Goal: Task Accomplishment & Management: Manage account settings

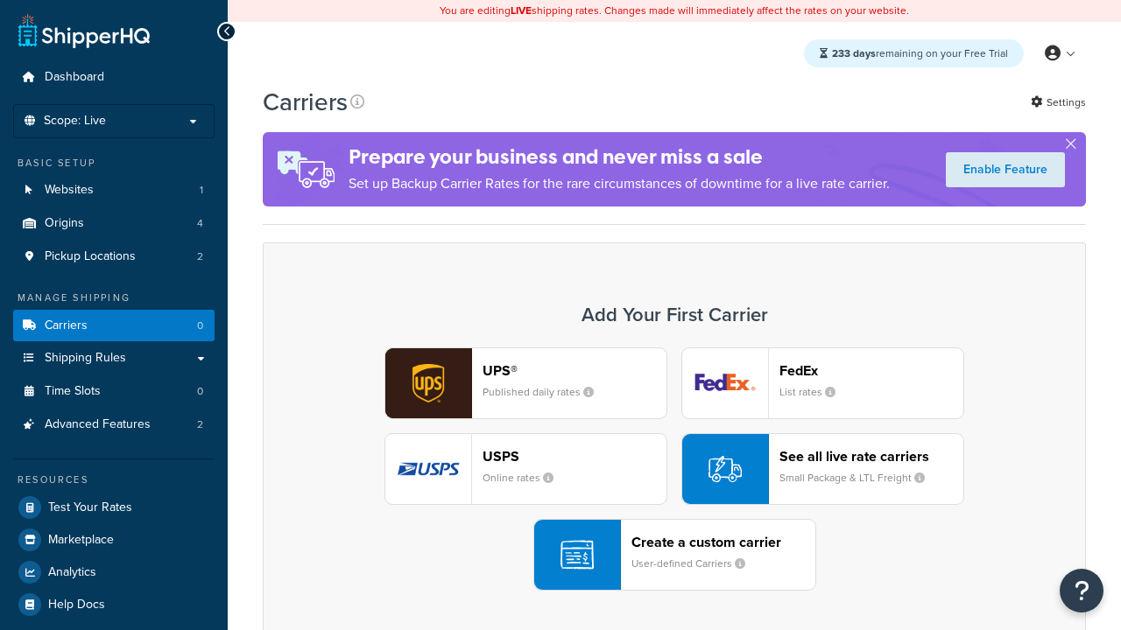
click at [674, 469] on div "UPS® Published daily rates FedEx List rates USPS Online rates See all live rate…" at bounding box center [674, 469] width 786 height 243
click at [674, 555] on div "Create a custom carrier User-defined Carriers" at bounding box center [723, 555] width 184 height 42
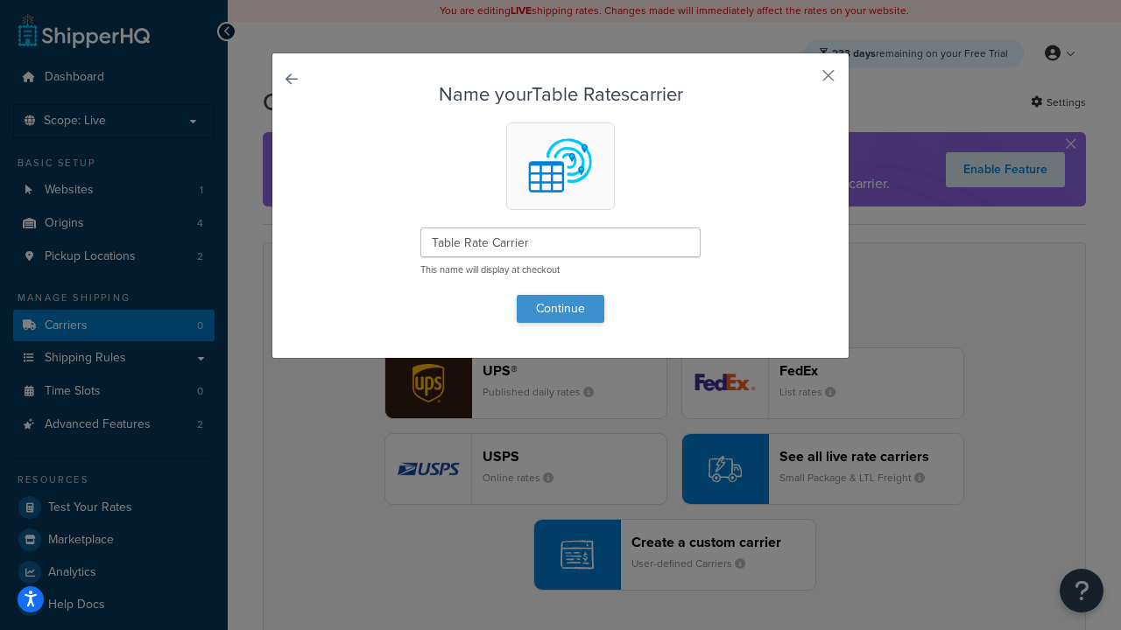
type input "Table Rate Carrier"
click at [560, 308] on button "Continue" at bounding box center [561, 309] width 88 height 28
click at [802, 81] on button "button" at bounding box center [802, 82] width 4 height 4
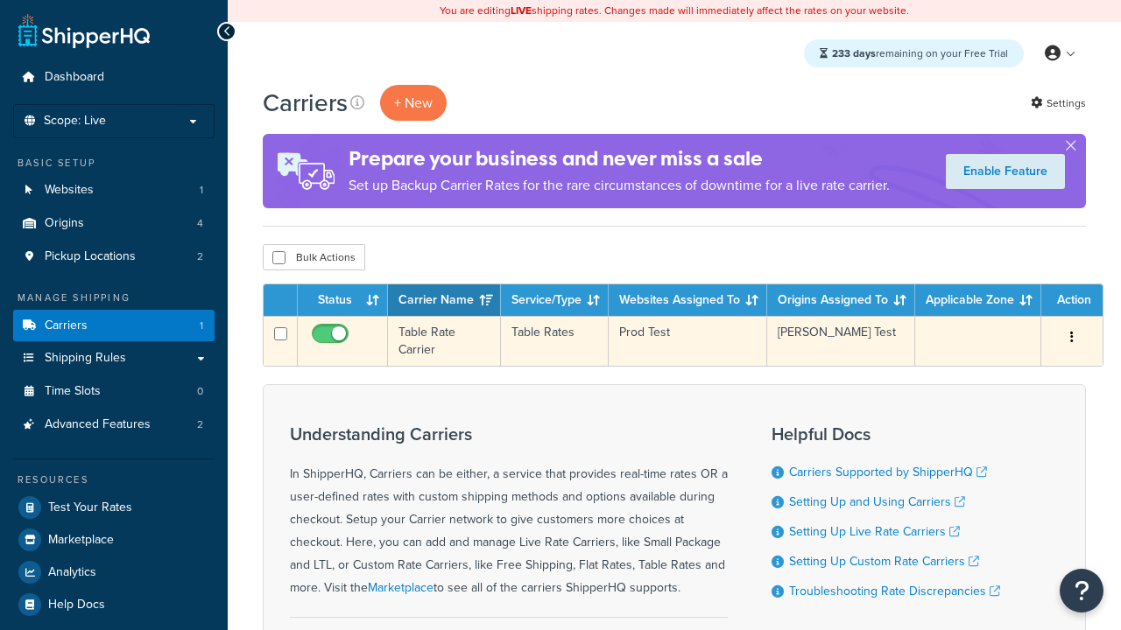
click at [1072, 339] on icon "button" at bounding box center [1072, 337] width 4 height 12
click at [0, 0] on link "Edit" at bounding box center [0, 0] width 0 height 0
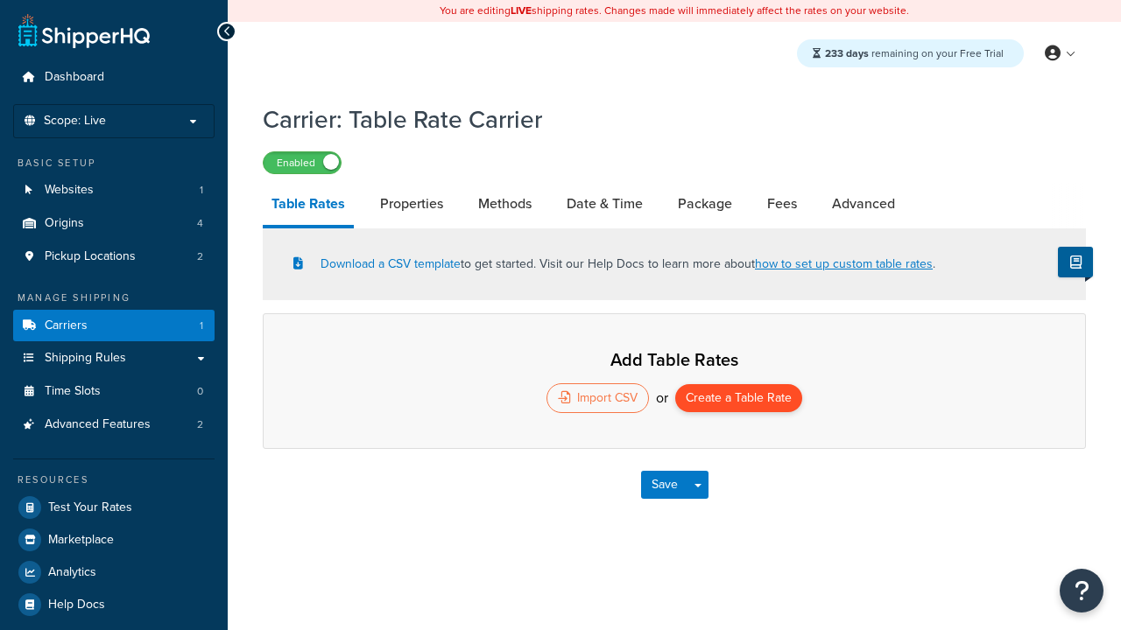
click at [738, 400] on button "Create a Table Rate" at bounding box center [738, 398] width 127 height 28
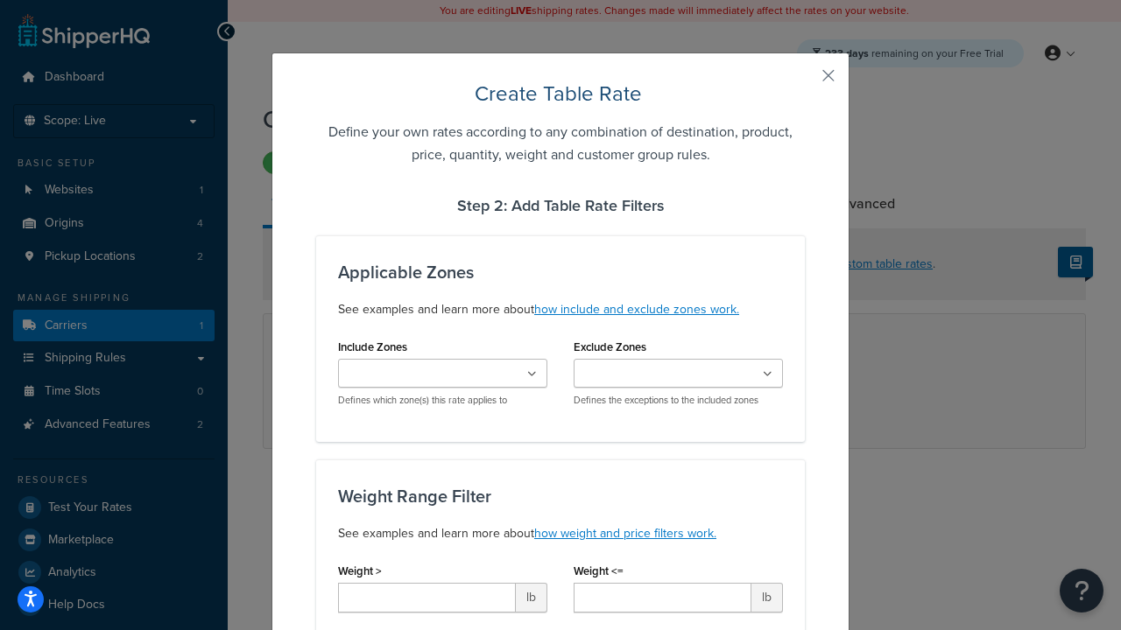
type input "10"
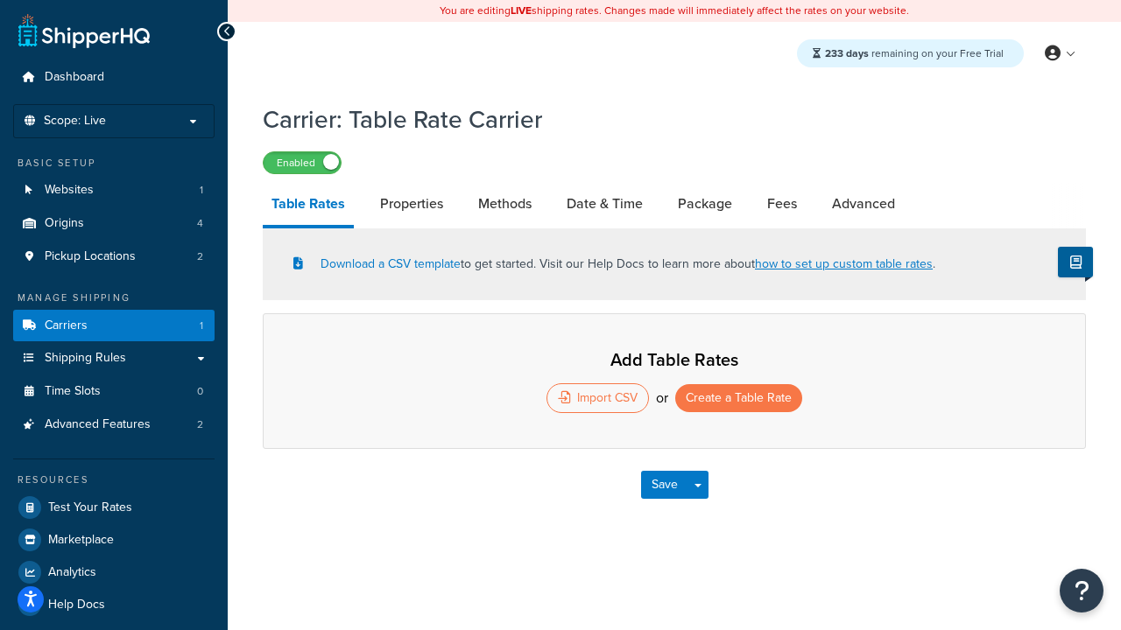
select select "25"
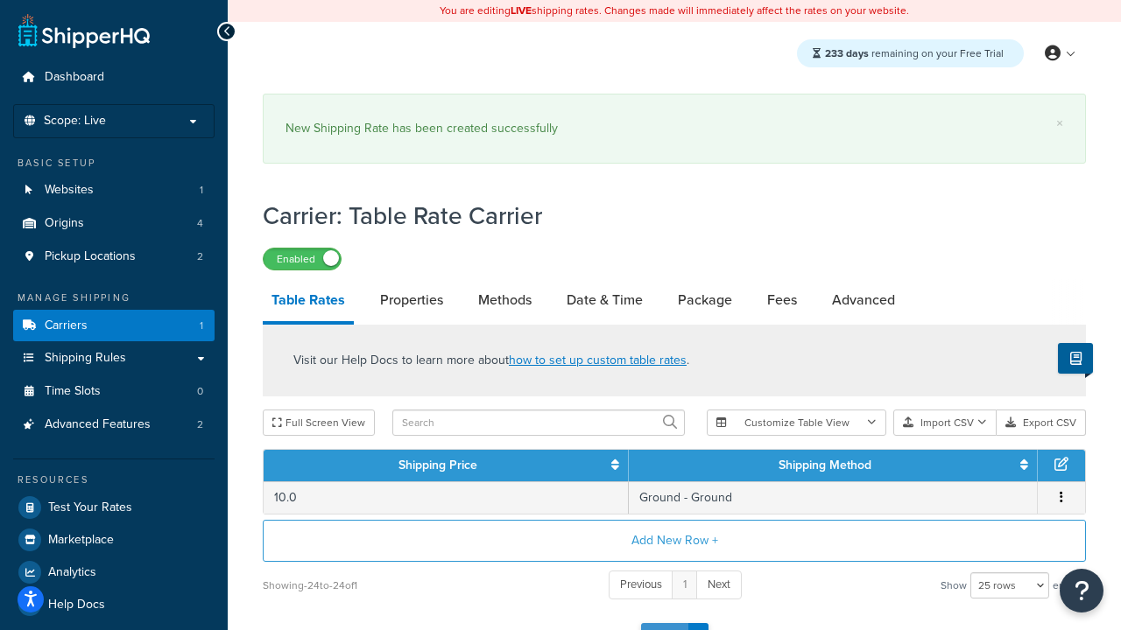
click at [664, 623] on button "Save" at bounding box center [664, 637] width 47 height 28
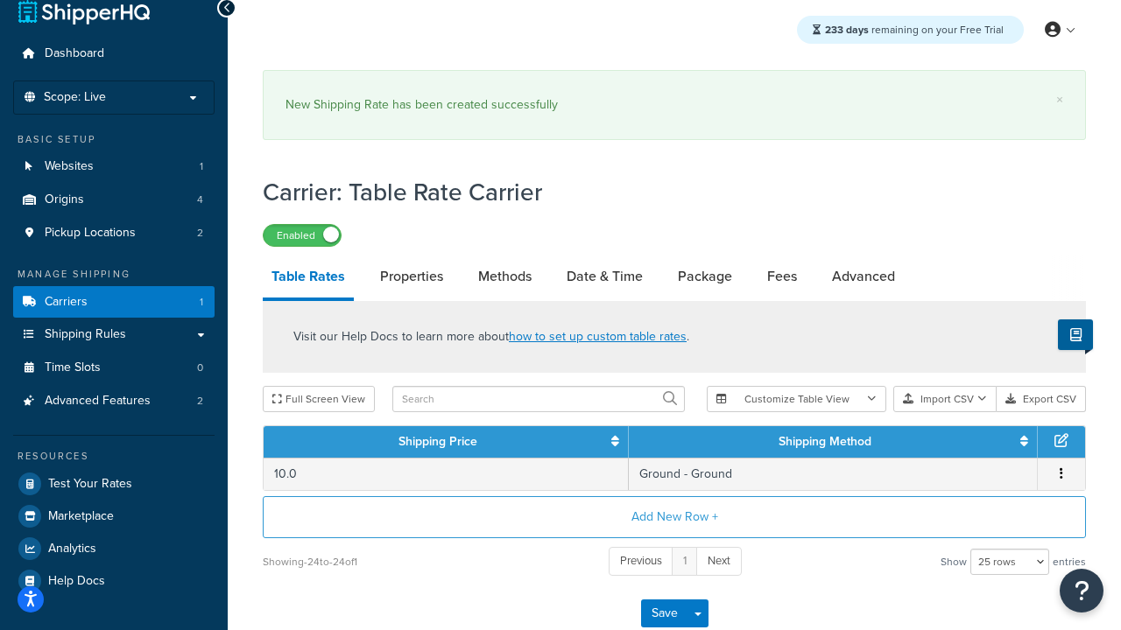
scroll to position [0, 0]
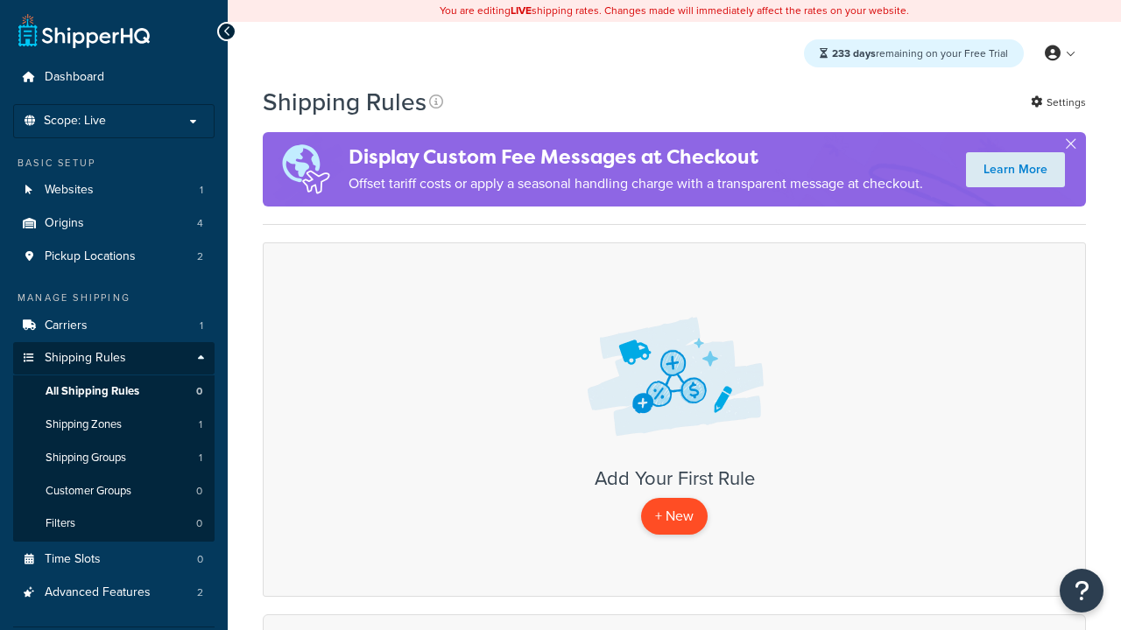
click at [674, 517] on p "+ New" at bounding box center [674, 516] width 67 height 36
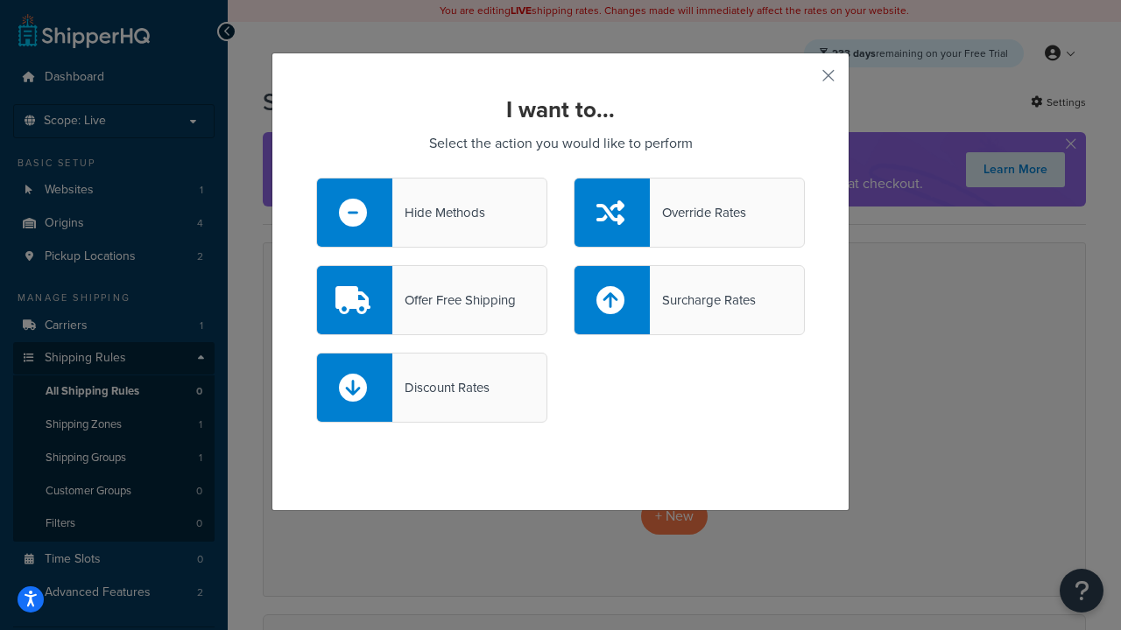
click at [689, 213] on div "Override Rates" at bounding box center [698, 212] width 96 height 25
click at [0, 0] on input "Override Rates" at bounding box center [0, 0] width 0 height 0
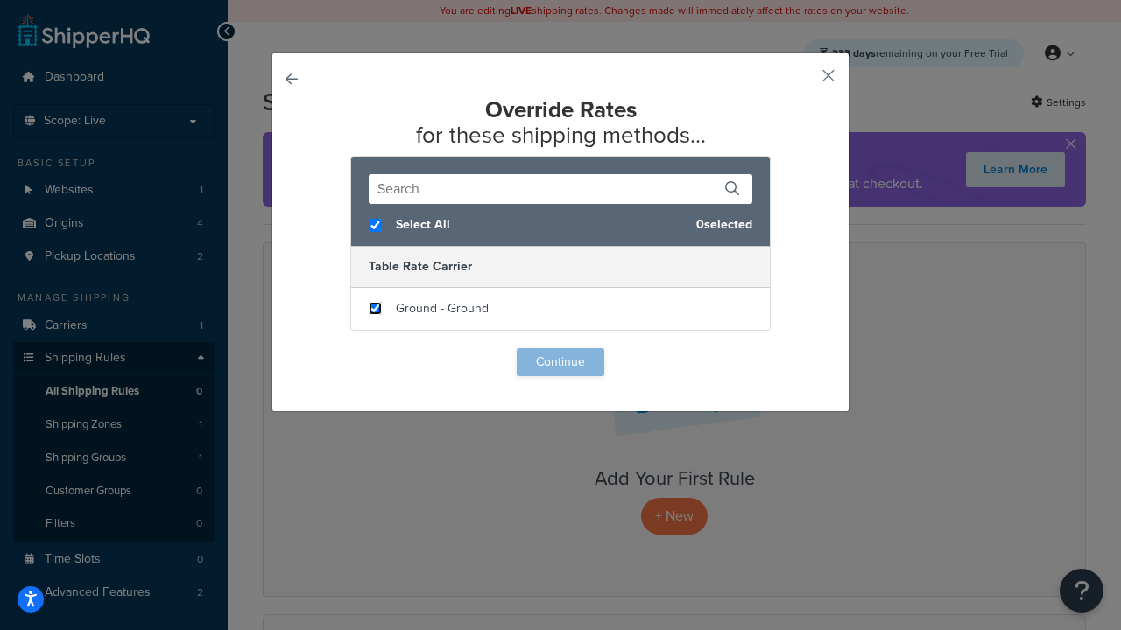
click at [375, 309] on input "checkbox" at bounding box center [375, 308] width 13 height 13
checkbox input "true"
click at [560, 362] on button "Continue" at bounding box center [561, 362] width 88 height 28
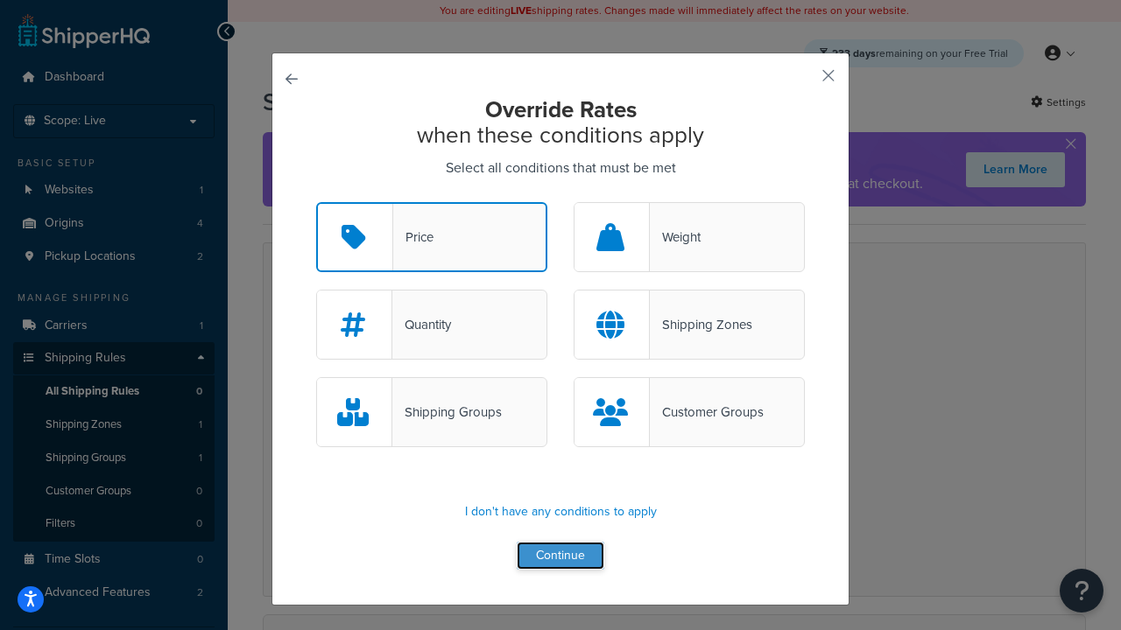
click at [560, 557] on button "Continue" at bounding box center [561, 556] width 88 height 28
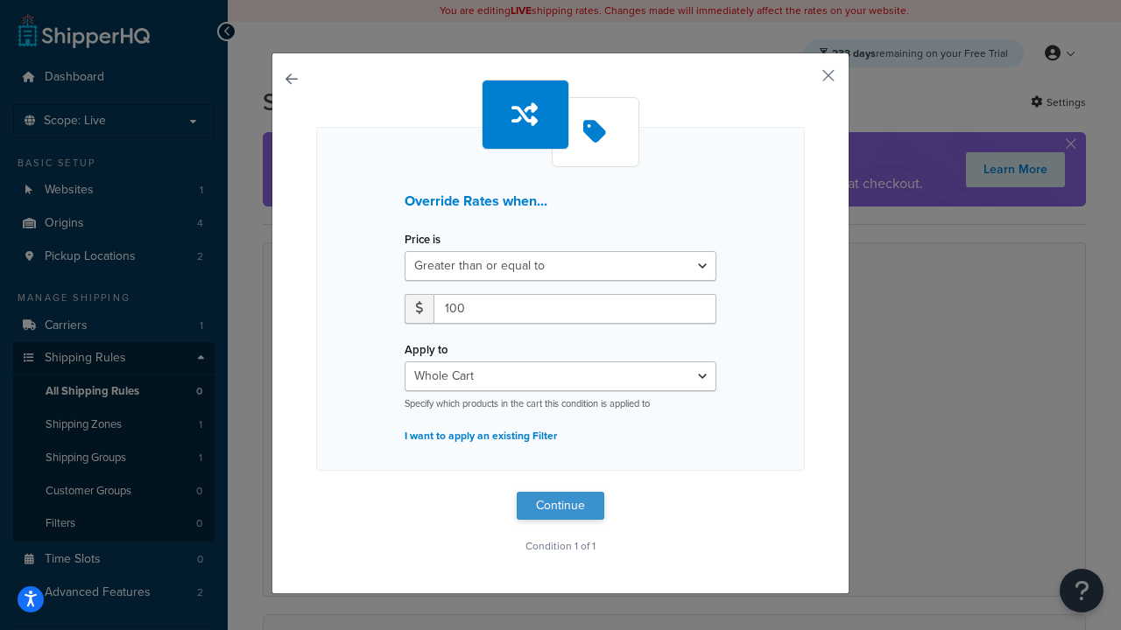
type input "100"
click at [560, 506] on button "Continue" at bounding box center [561, 506] width 88 height 28
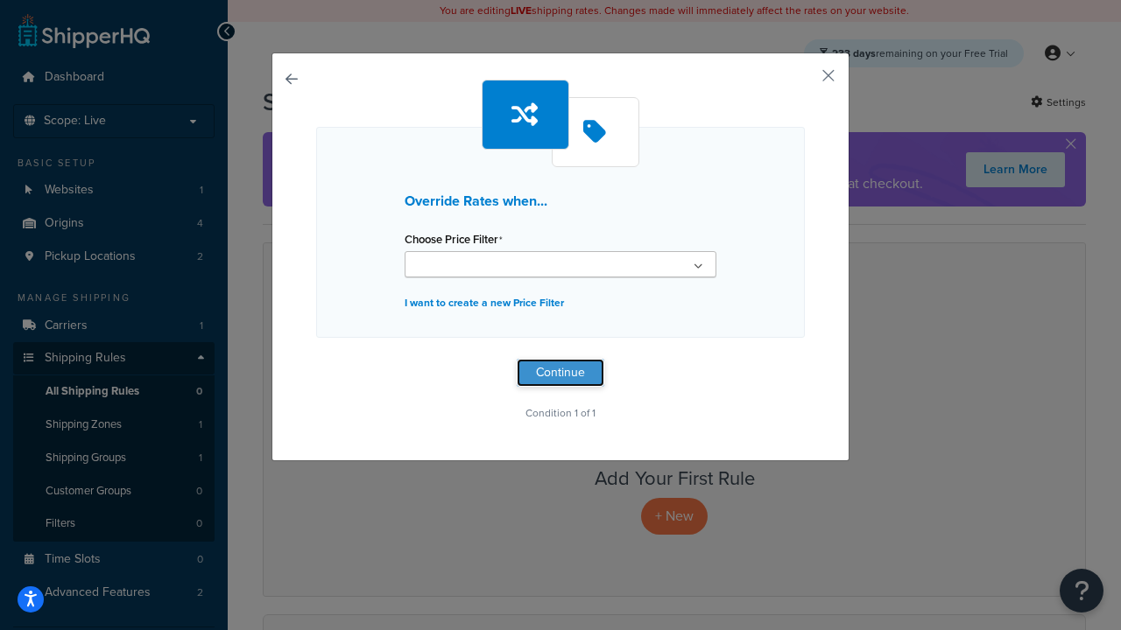
click at [560, 373] on button "Continue" at bounding box center [561, 373] width 88 height 28
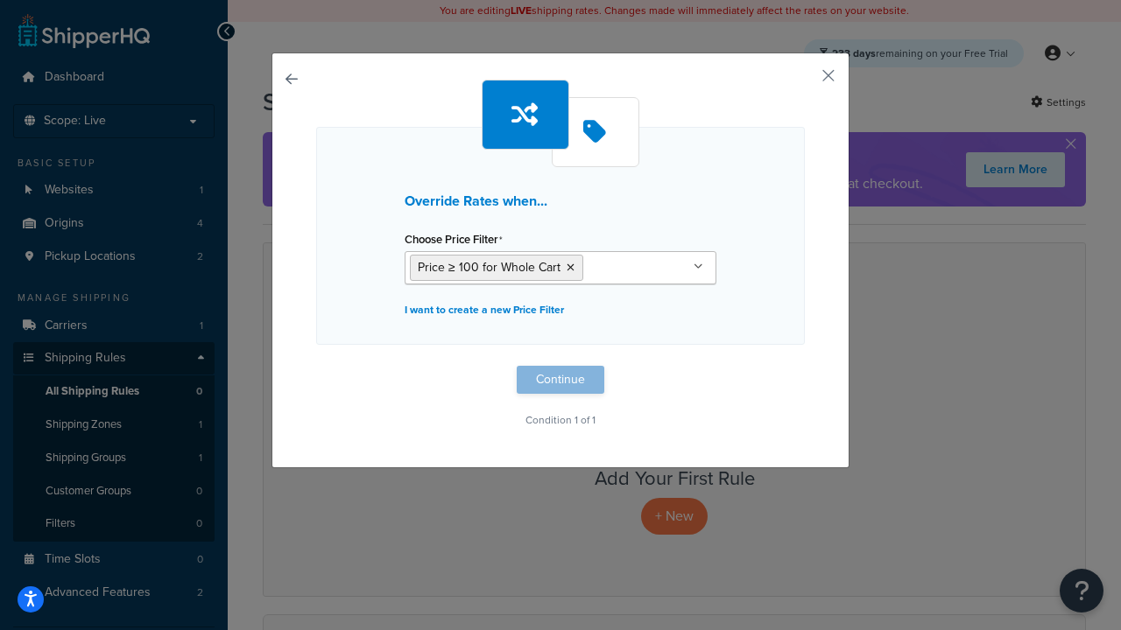
scroll to position [1, 0]
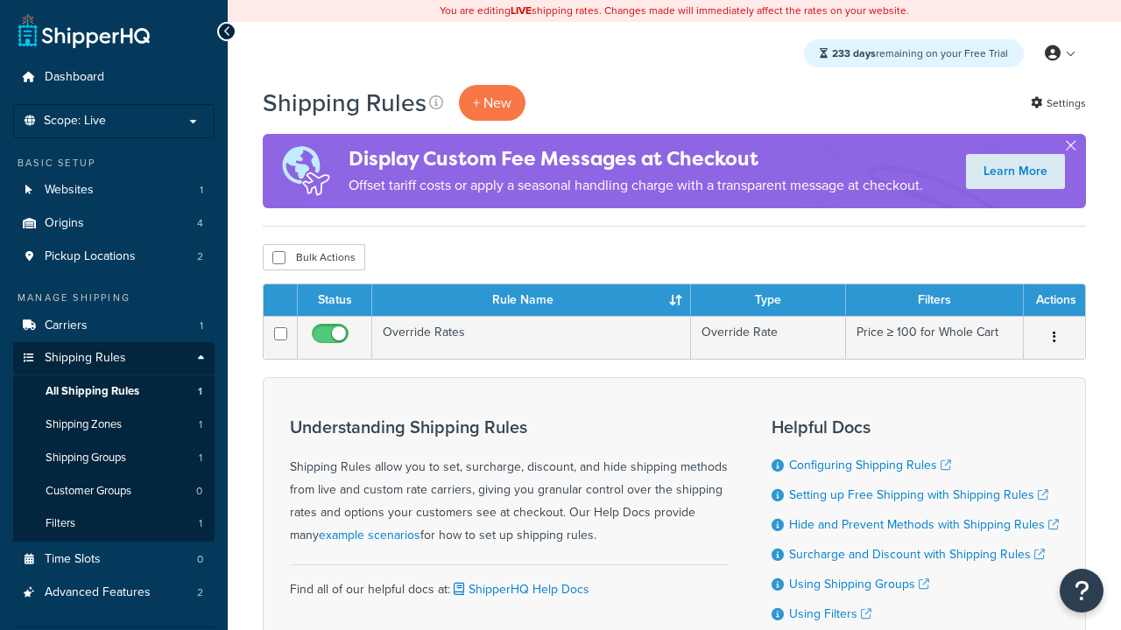
click at [334, 301] on th "Status" at bounding box center [335, 301] width 74 height 32
click at [531, 301] on th "Rule Name" at bounding box center [531, 301] width 319 height 32
click at [768, 301] on th "Type" at bounding box center [768, 301] width 155 height 32
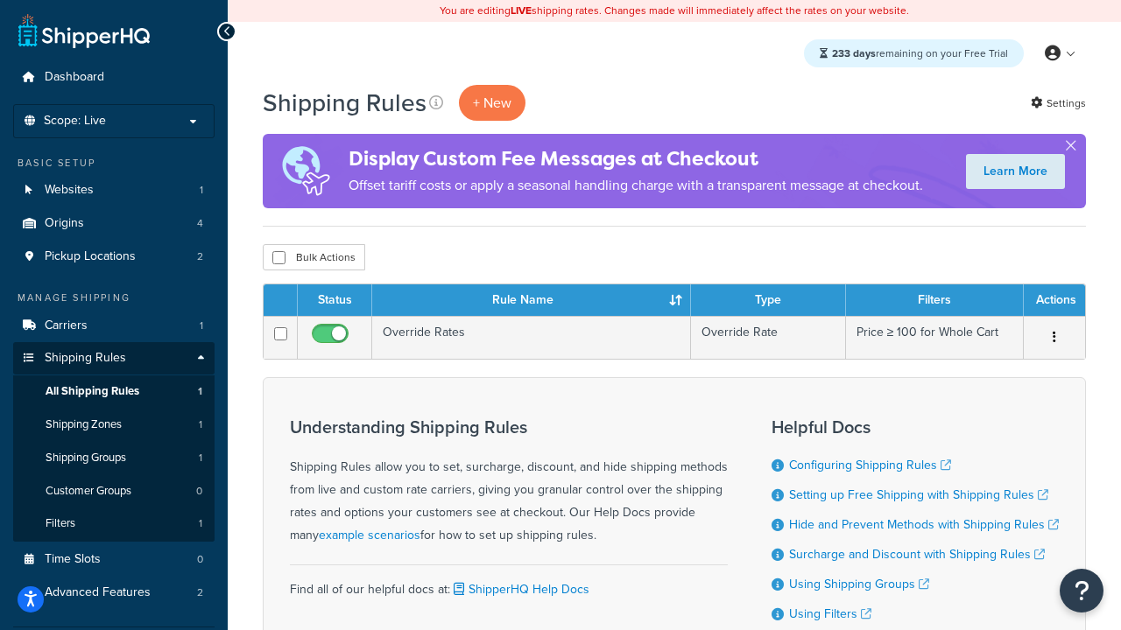
click at [768, 301] on th "Type" at bounding box center [768, 301] width 155 height 32
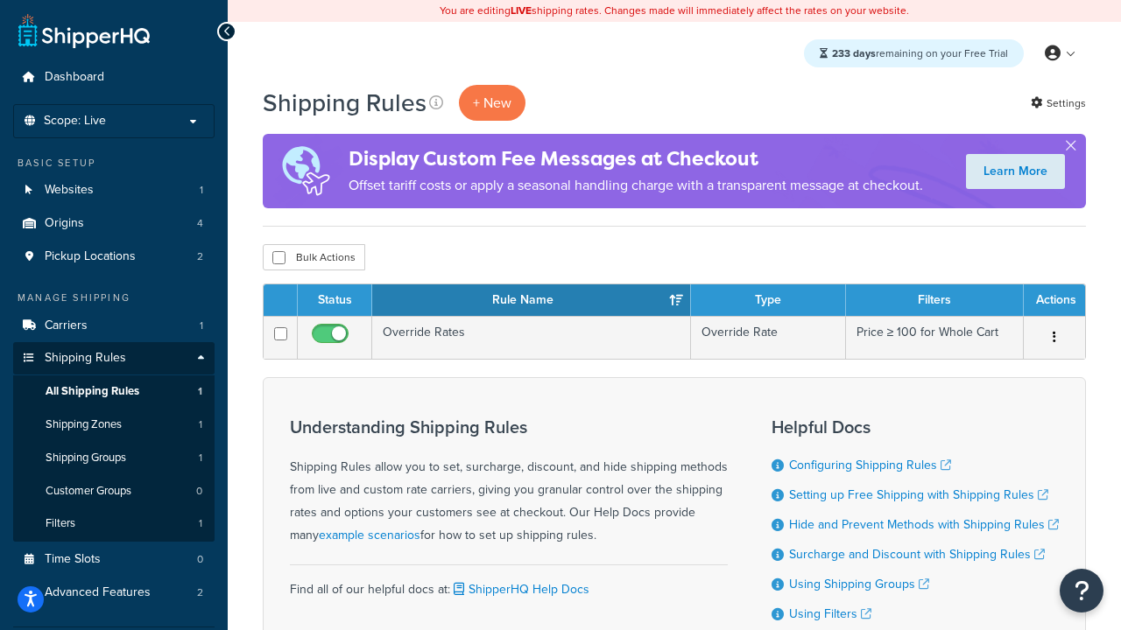
click at [934, 301] on th "Filters" at bounding box center [935, 301] width 178 height 32
click at [1053, 301] on th "Actions" at bounding box center [1053, 301] width 61 height 32
click at [436, 102] on icon at bounding box center [436, 102] width 14 height 14
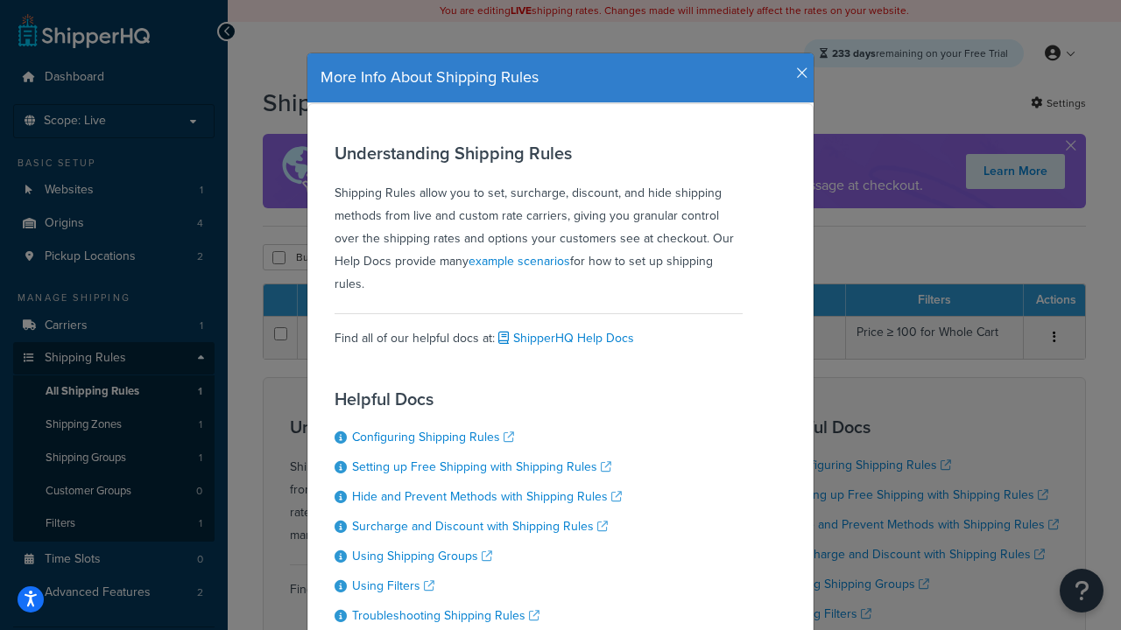
click at [798, 67] on icon "button" at bounding box center [802, 74] width 12 height 16
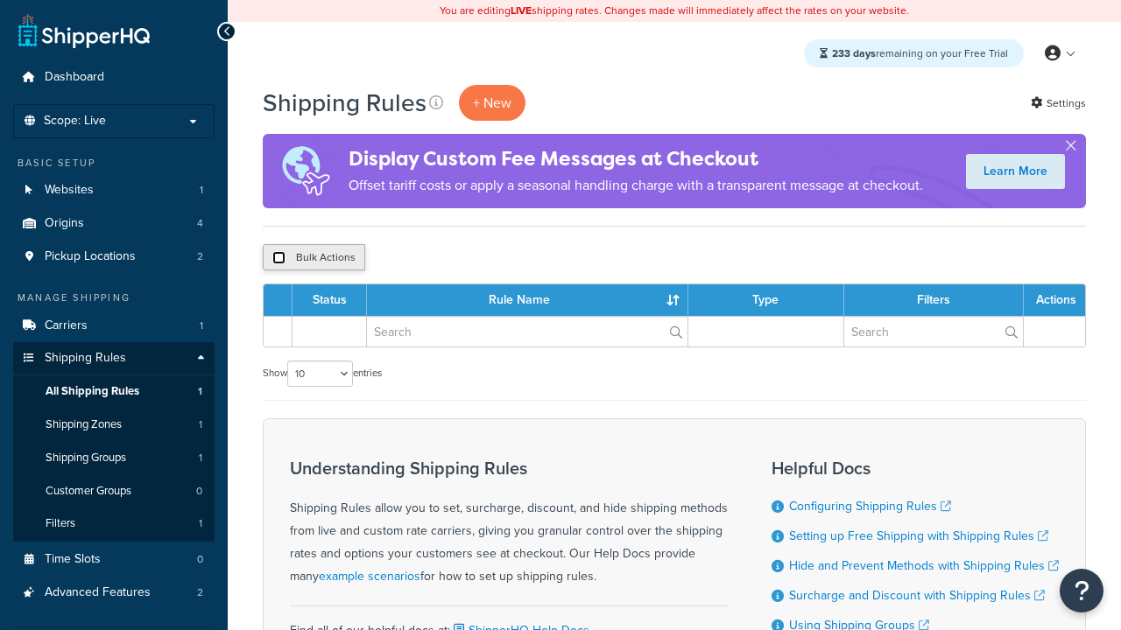
click at [278, 258] on input "checkbox" at bounding box center [278, 257] width 13 height 13
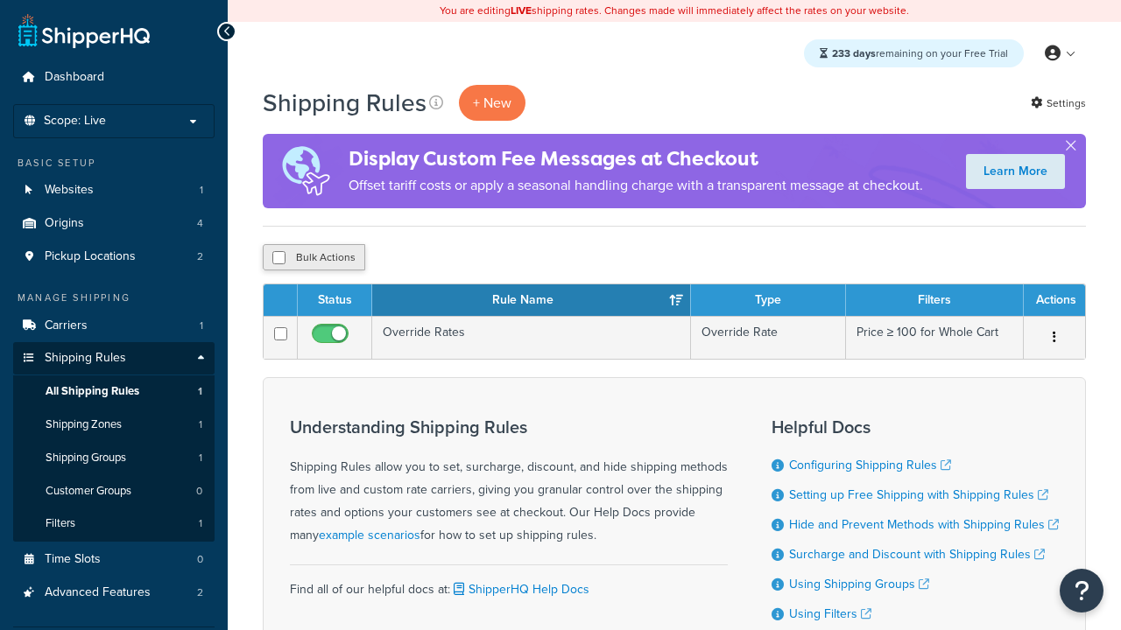
click at [313, 258] on button "Bulk Actions" at bounding box center [314, 257] width 102 height 26
checkbox input "true"
click at [0, 0] on button "Delete" at bounding box center [0, 0] width 0 height 0
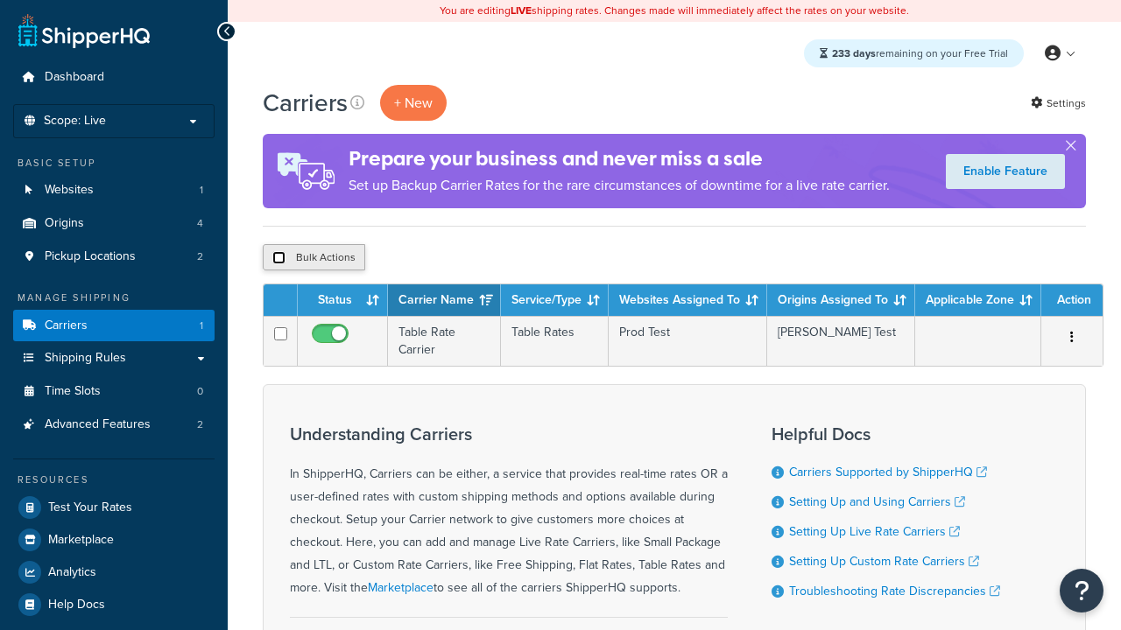
click at [278, 258] on input "checkbox" at bounding box center [278, 257] width 13 height 13
checkbox input "true"
click at [0, 0] on button "Delete" at bounding box center [0, 0] width 0 height 0
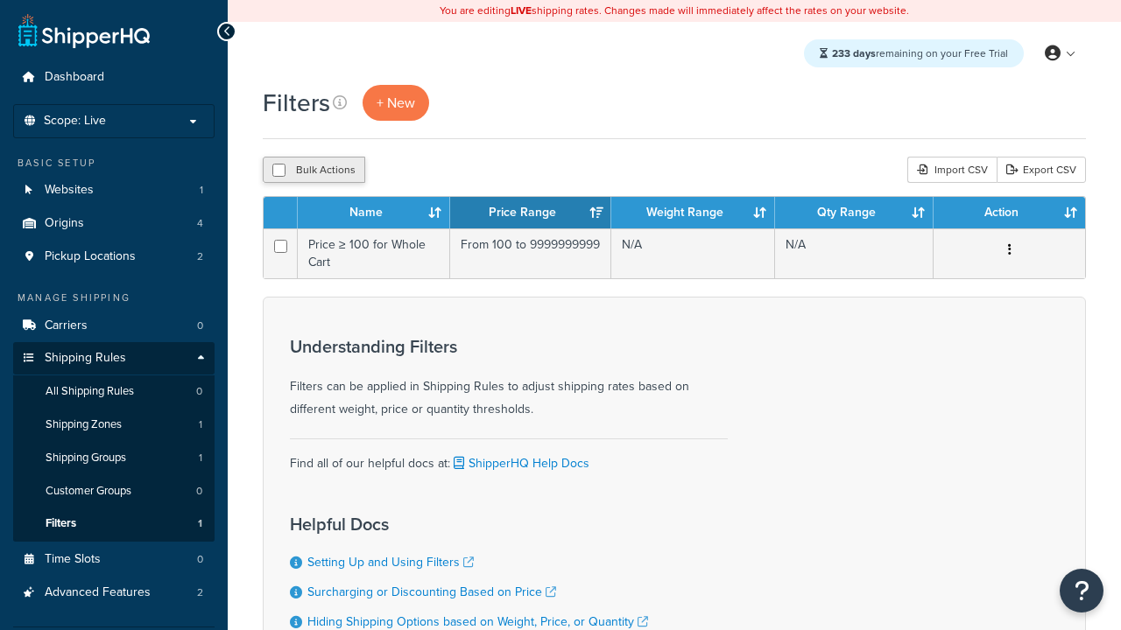
click at [313, 171] on button "Bulk Actions" at bounding box center [314, 170] width 102 height 26
checkbox input "true"
click at [0, 0] on button "Delete" at bounding box center [0, 0] width 0 height 0
